Goal: Information Seeking & Learning: Check status

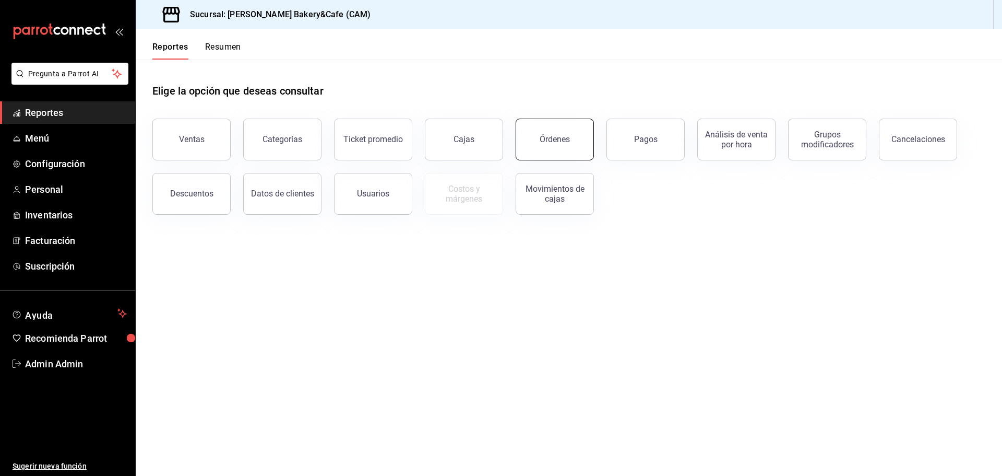
click at [547, 137] on div "Órdenes" at bounding box center [555, 139] width 30 height 10
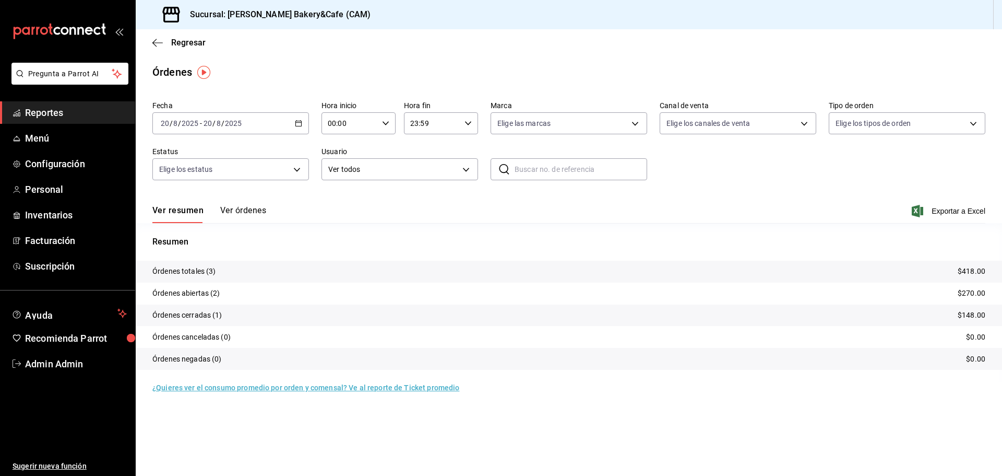
click at [229, 269] on tr "Órdenes totales (3) $418.00" at bounding box center [569, 272] width 867 height 22
click at [233, 214] on button "Ver órdenes" at bounding box center [243, 214] width 46 height 18
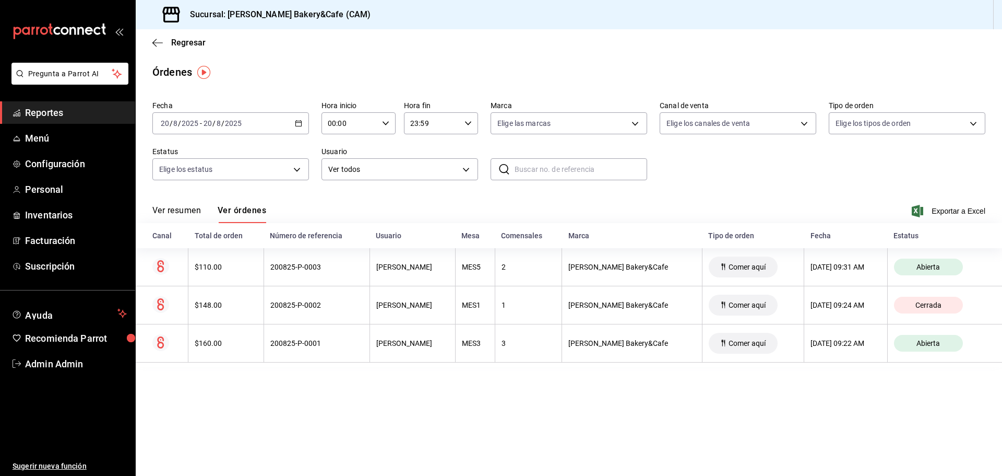
click at [40, 110] on span "Reportes" at bounding box center [76, 112] width 102 height 14
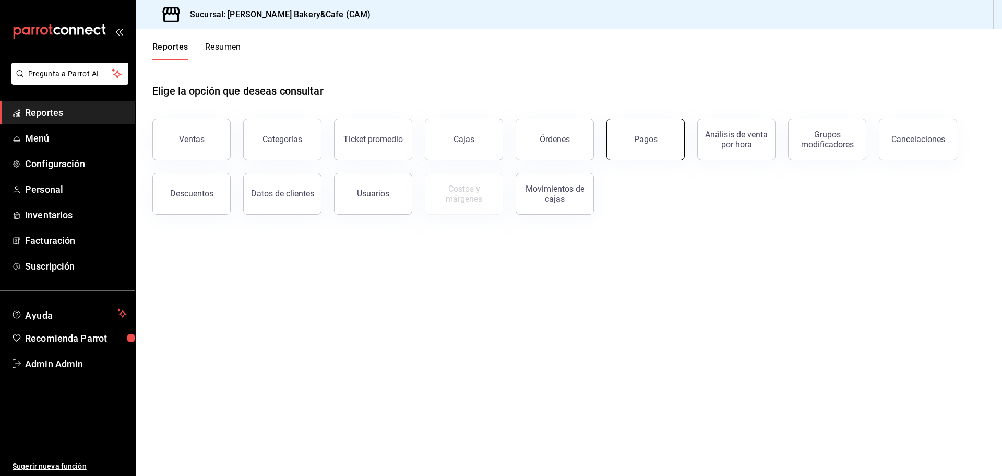
click at [645, 130] on button "Pagos" at bounding box center [646, 140] width 78 height 42
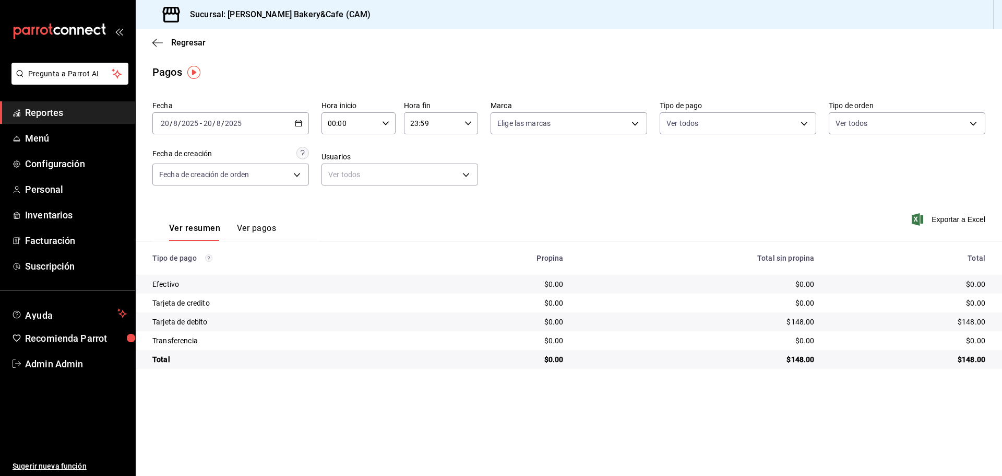
click at [252, 232] on button "Ver pagos" at bounding box center [256, 232] width 39 height 18
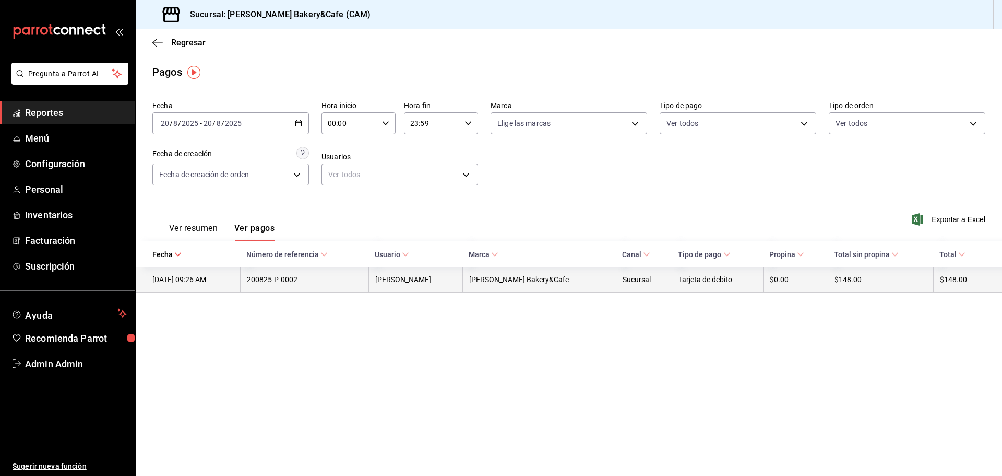
click at [571, 273] on th "[PERSON_NAME] Bakery&Cafe" at bounding box center [539, 280] width 153 height 26
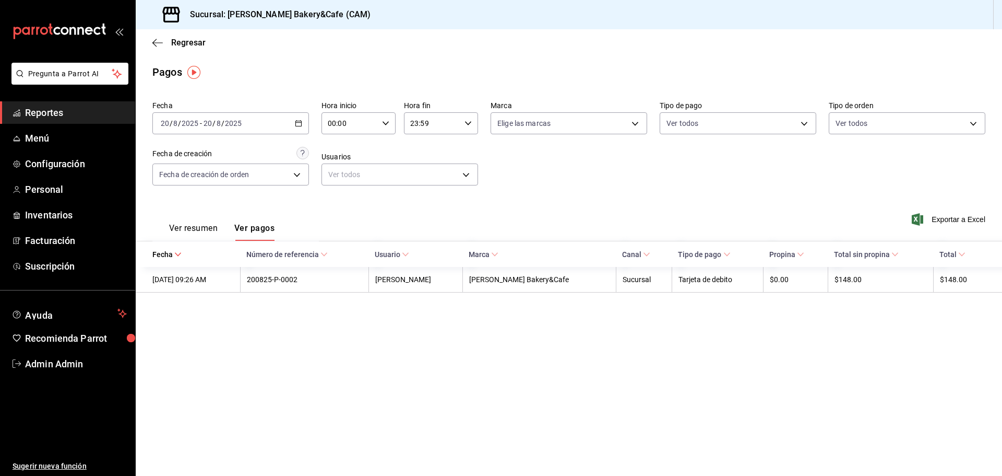
click at [80, 118] on span "Reportes" at bounding box center [76, 112] width 102 height 14
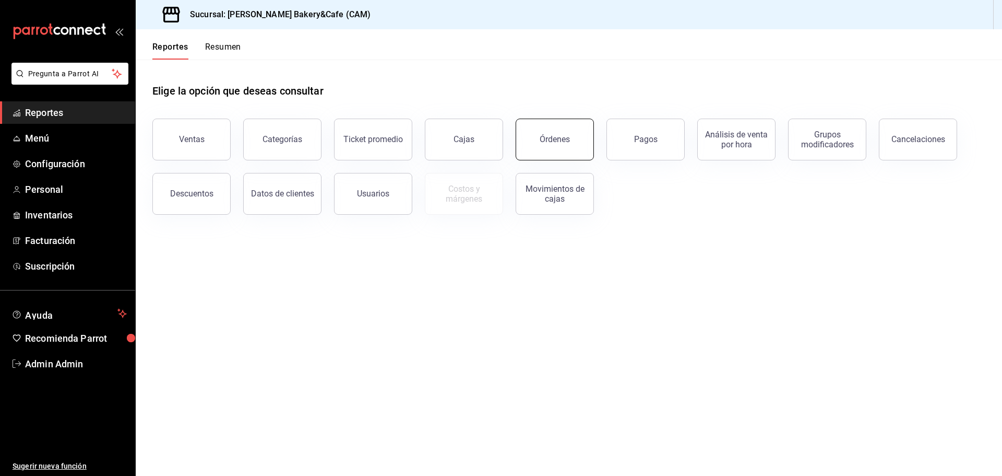
click at [579, 143] on button "Órdenes" at bounding box center [555, 140] width 78 height 42
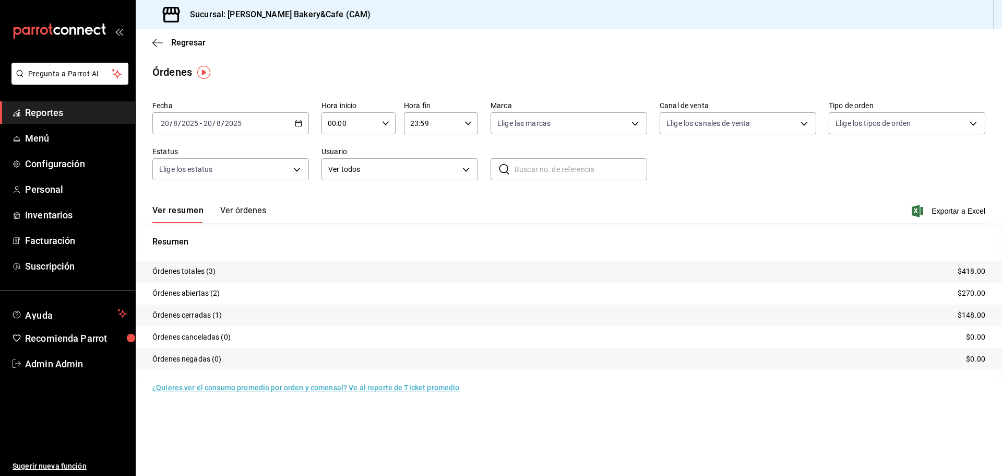
click at [240, 211] on button "Ver órdenes" at bounding box center [243, 214] width 46 height 18
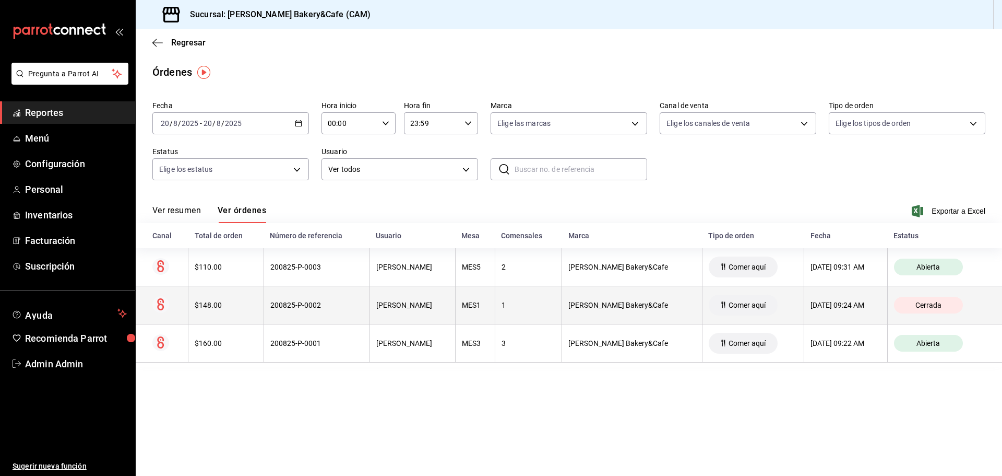
click at [942, 303] on div "Cerrada" at bounding box center [928, 305] width 69 height 17
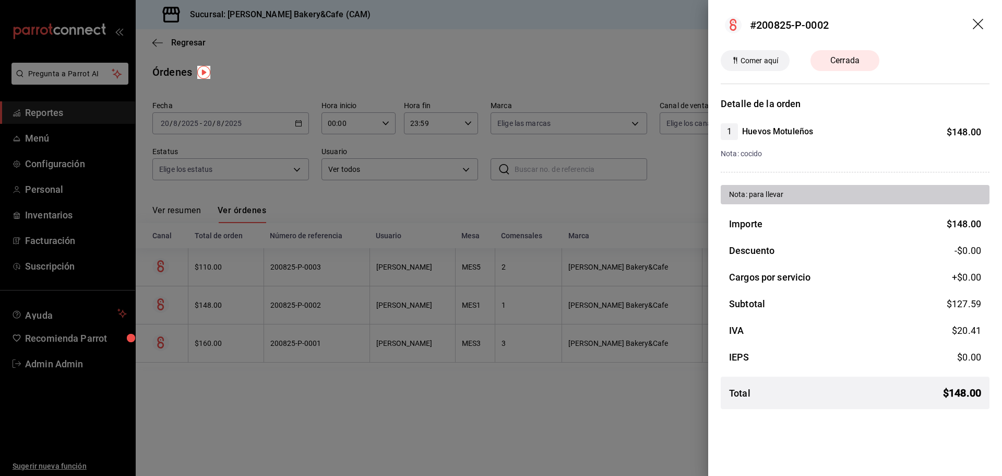
click at [516, 45] on div at bounding box center [501, 238] width 1002 height 476
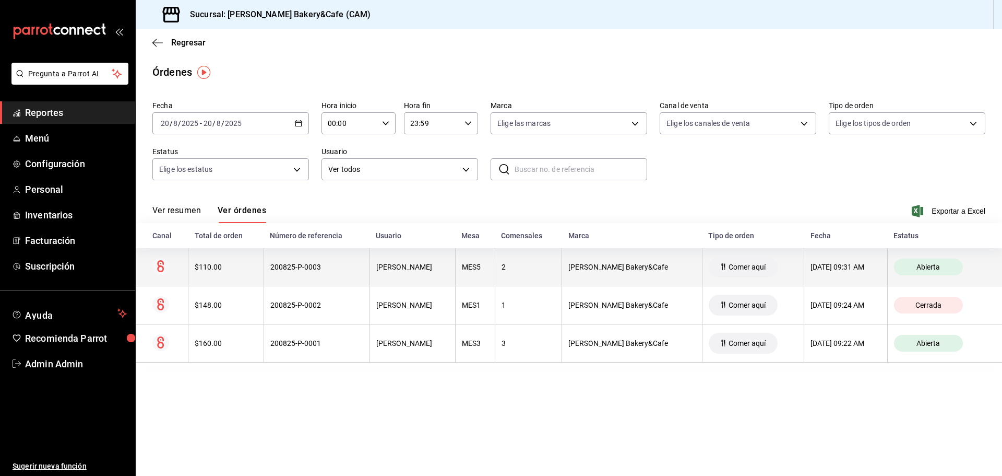
click at [586, 271] on div "[PERSON_NAME] Bakery&Cafe" at bounding box center [632, 267] width 127 height 8
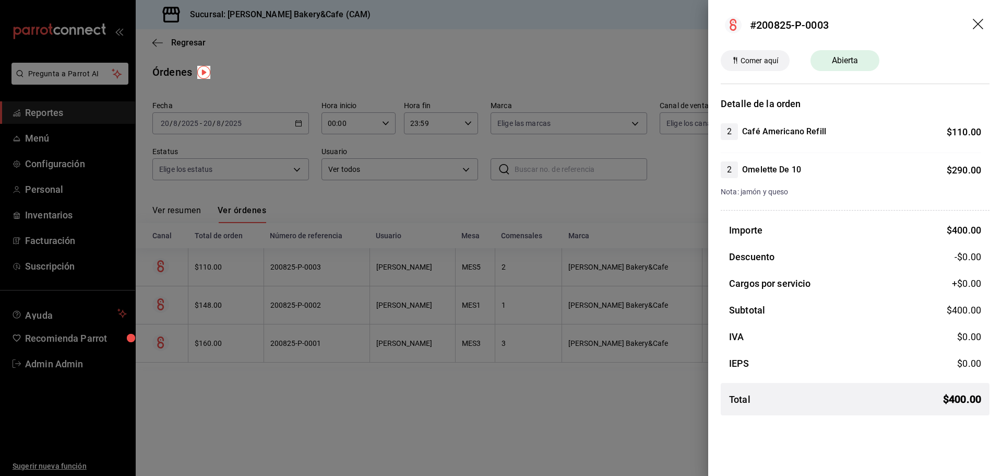
click at [637, 335] on div at bounding box center [501, 238] width 1002 height 476
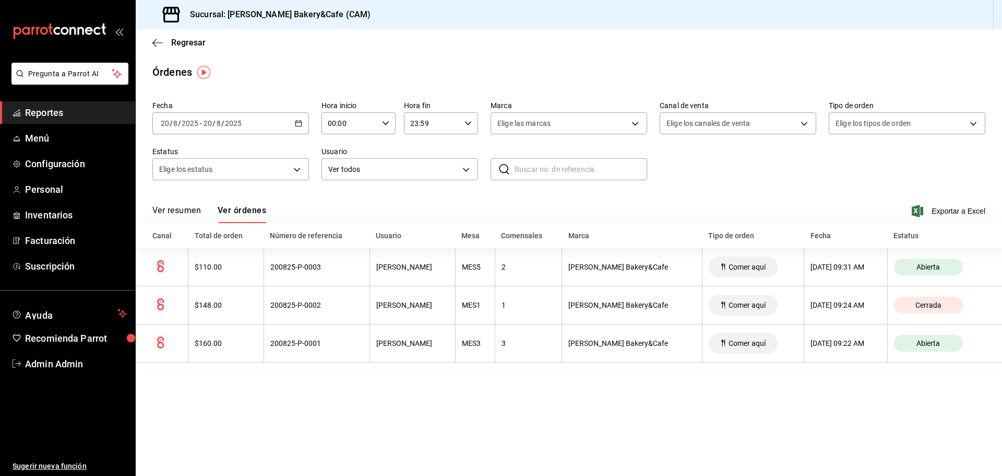
click at [637, 335] on th "[PERSON_NAME] Bakery&Cafe" at bounding box center [632, 343] width 140 height 38
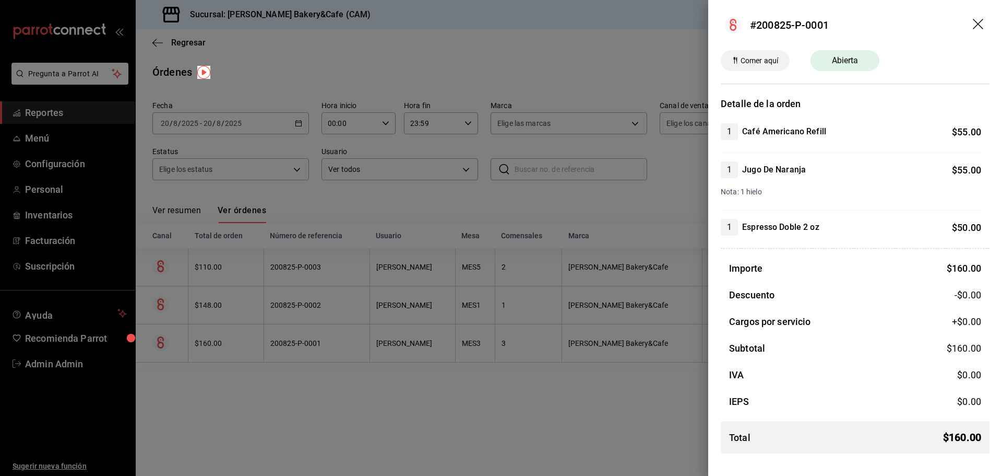
click at [980, 22] on icon "drag" at bounding box center [978, 24] width 10 height 10
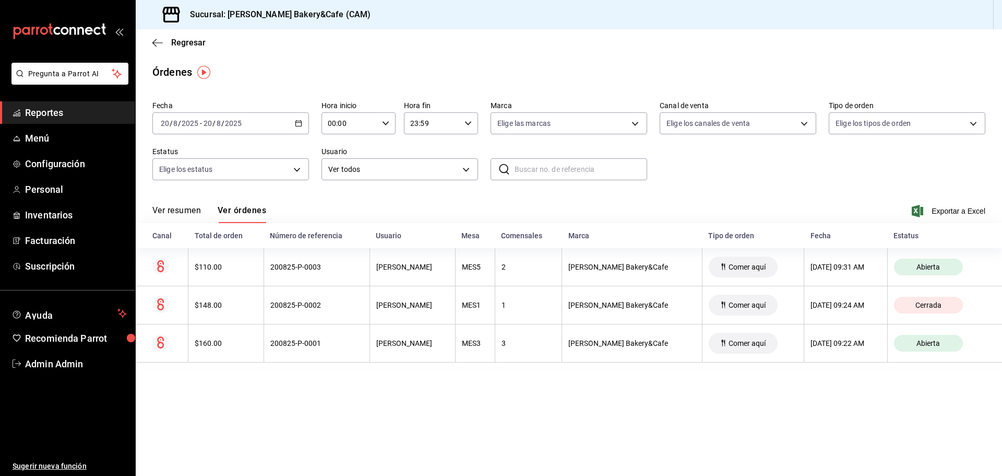
click at [100, 112] on span "Reportes" at bounding box center [76, 112] width 102 height 14
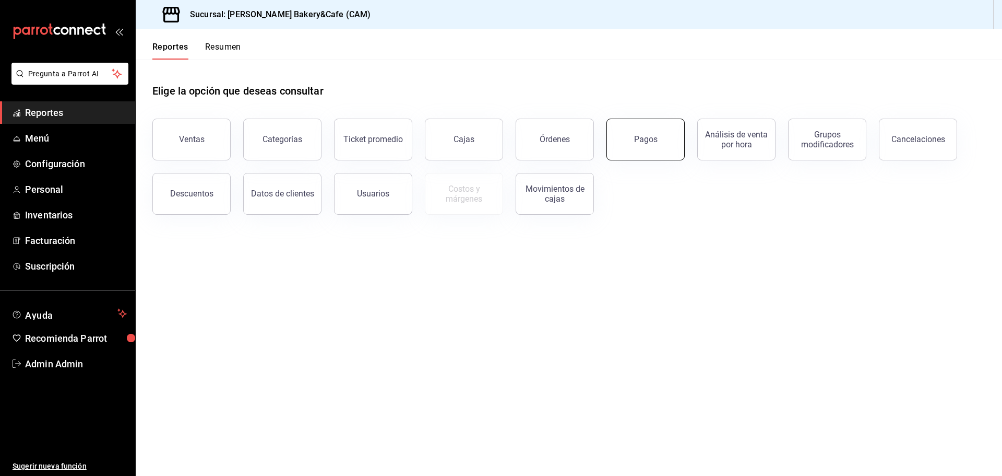
click at [640, 137] on div "Pagos" at bounding box center [645, 139] width 23 height 10
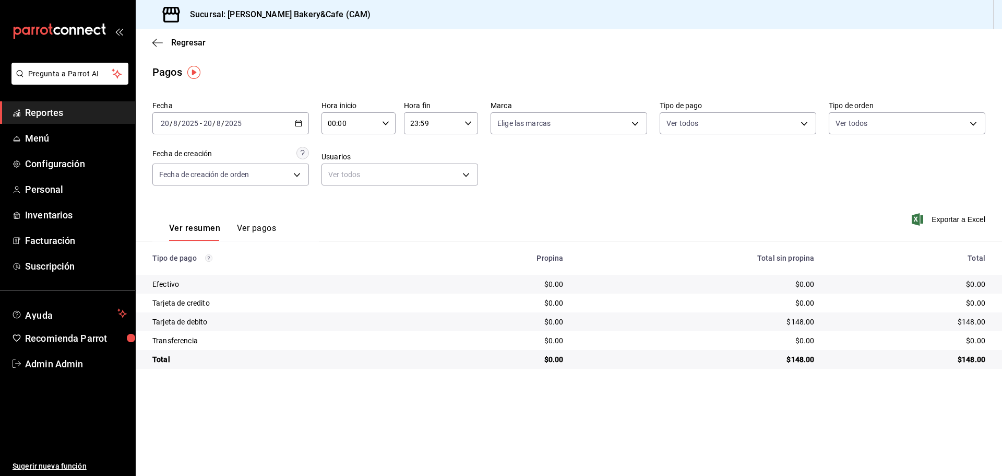
click at [298, 123] on icon "button" at bounding box center [298, 123] width 7 height 7
click at [168, 175] on span "Ayer" at bounding box center [201, 178] width 81 height 11
